Goal: Transaction & Acquisition: Register for event/course

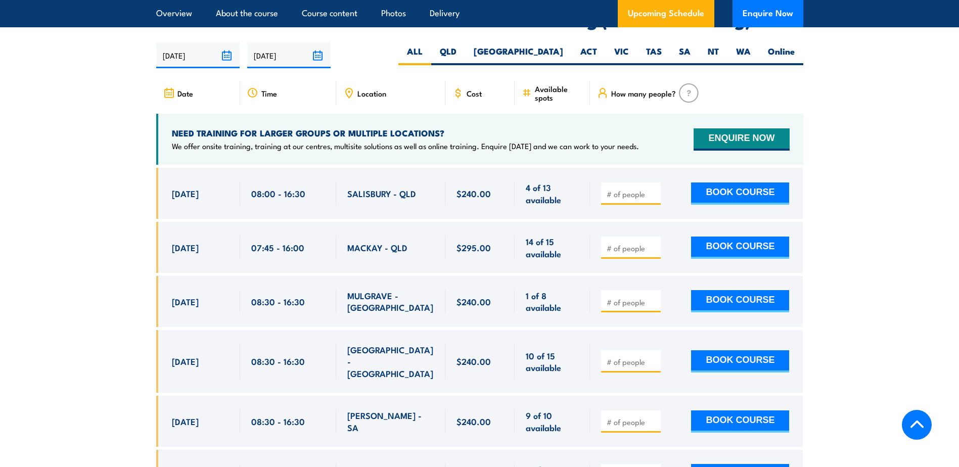
scroll to position [1972, 0]
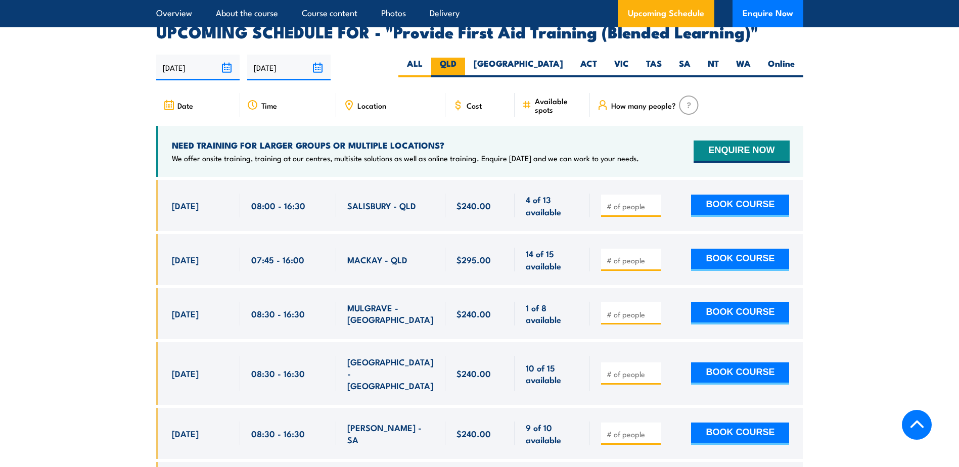
click at [465, 73] on label "QLD" at bounding box center [448, 68] width 34 height 20
click at [463, 64] on input "QLD" at bounding box center [460, 61] width 7 height 7
radio input "true"
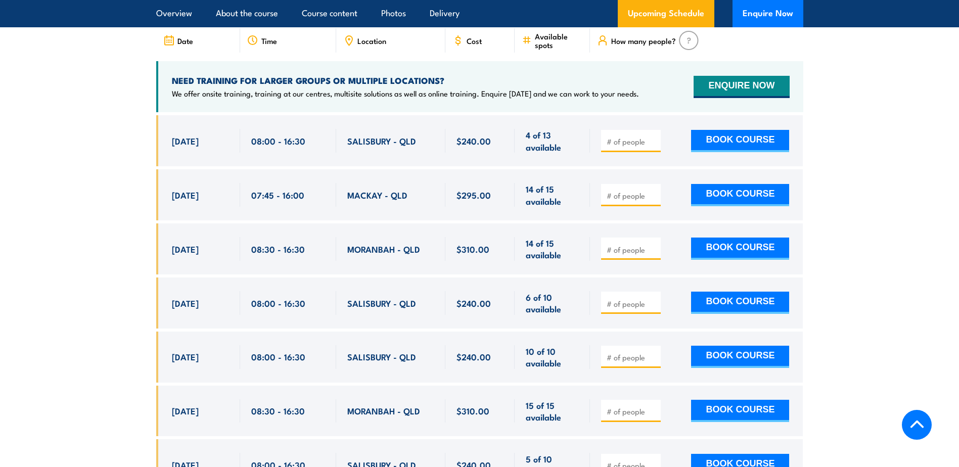
scroll to position [2055, 0]
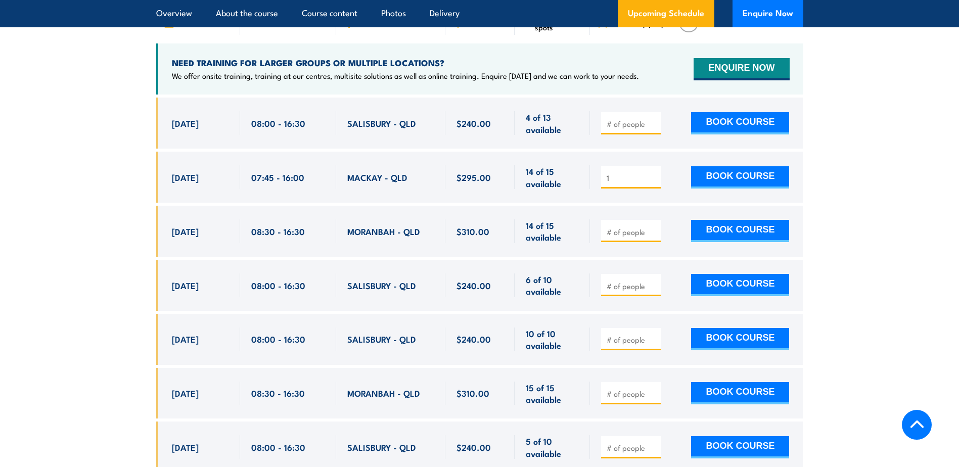
click at [652, 181] on input "1" at bounding box center [632, 178] width 51 height 10
type input "2"
click at [652, 181] on input "2" at bounding box center [632, 178] width 51 height 10
click at [733, 184] on button "BOOK COURSE" at bounding box center [740, 177] width 98 height 22
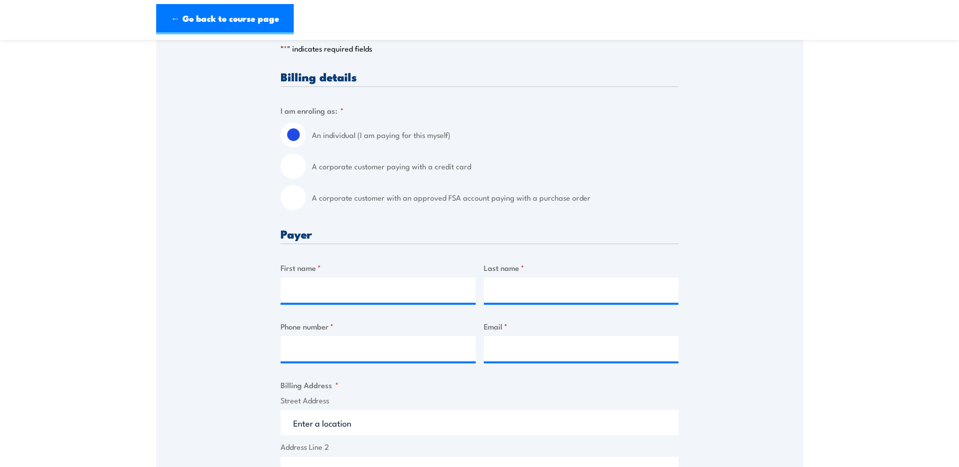
scroll to position [101, 0]
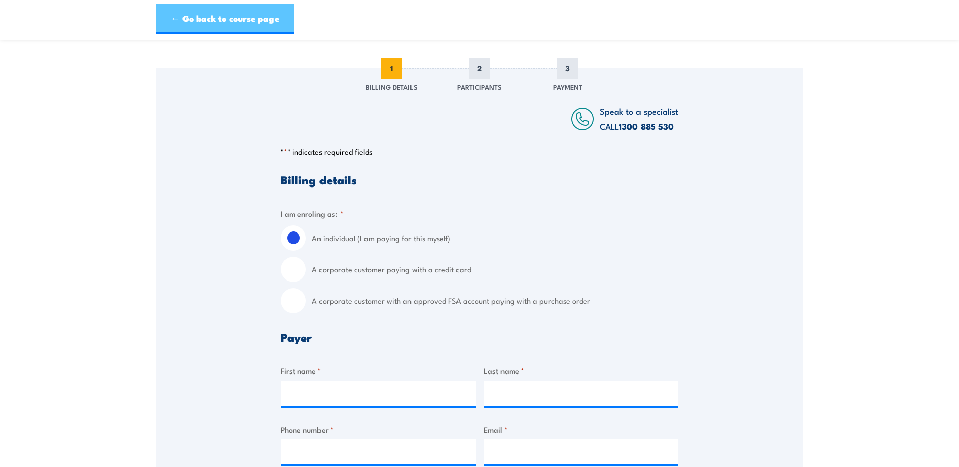
click at [233, 18] on link "← Go back to course page" at bounding box center [225, 19] width 138 height 30
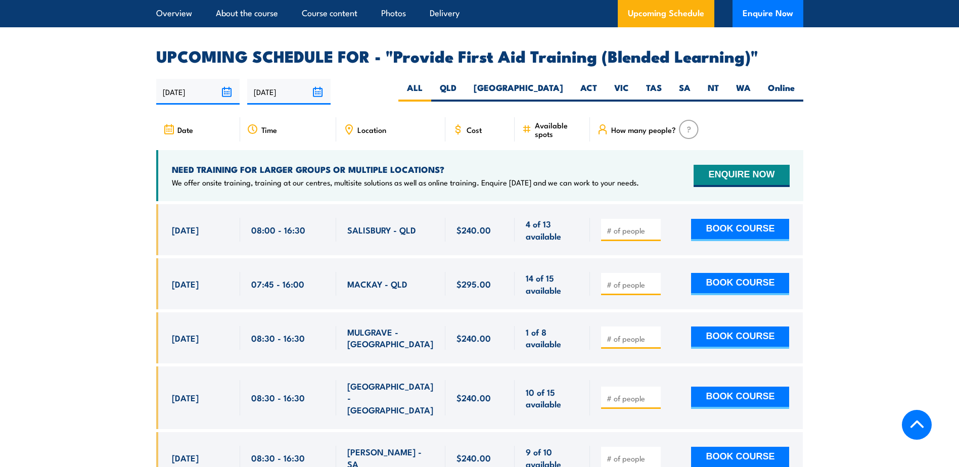
scroll to position [2004, 0]
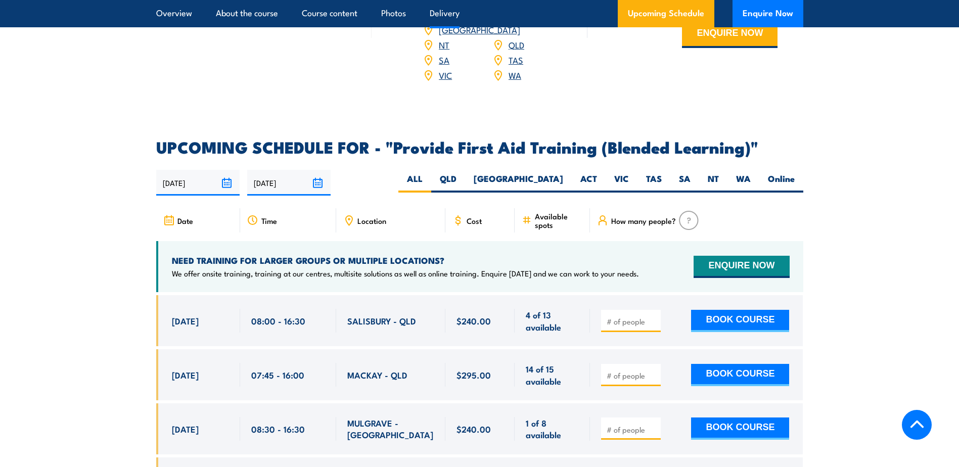
scroll to position [1922, 0]
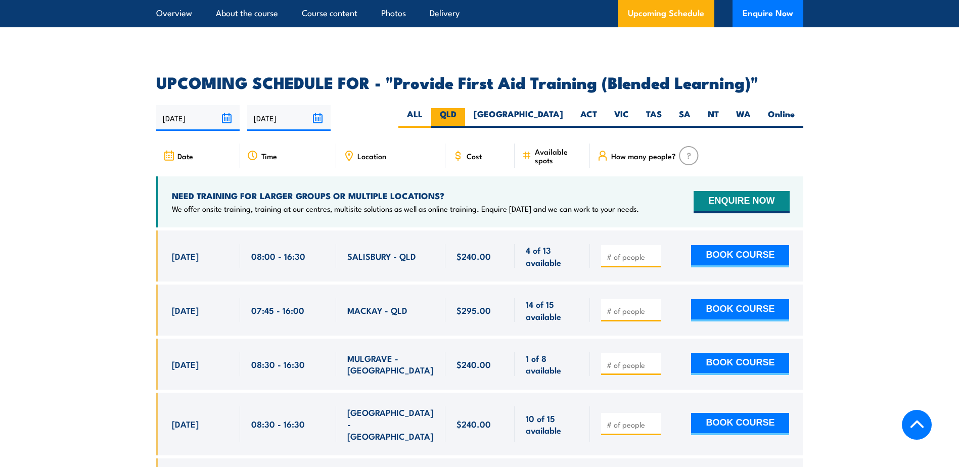
click at [465, 124] on label "QLD" at bounding box center [448, 118] width 34 height 20
click at [463, 115] on input "QLD" at bounding box center [460, 111] width 7 height 7
radio input "true"
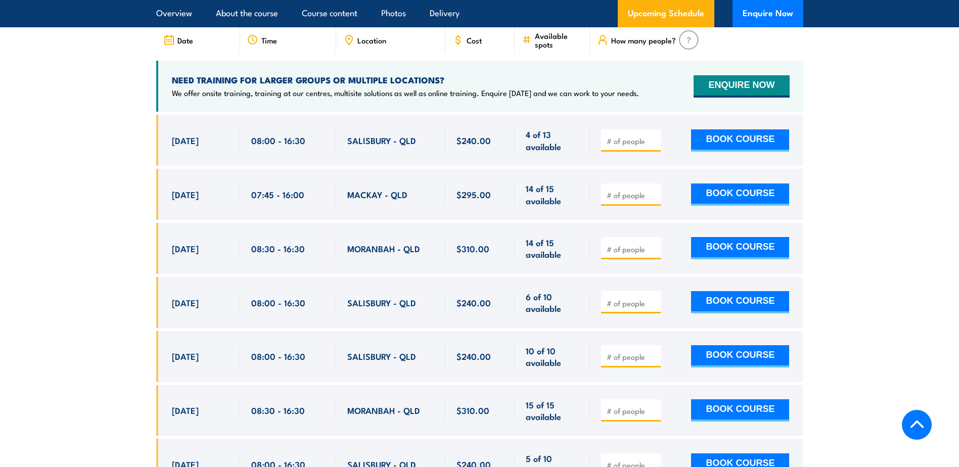
scroll to position [2055, 0]
